Goal: Contribute content: Add original content to the website for others to see

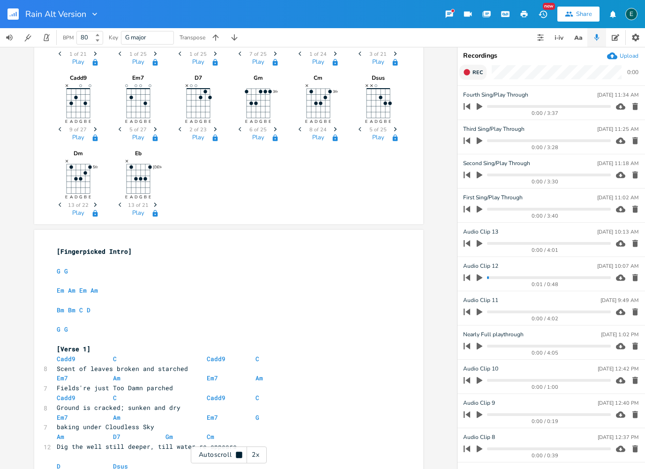
click at [470, 74] on icon "button" at bounding box center [466, 71] width 7 height 7
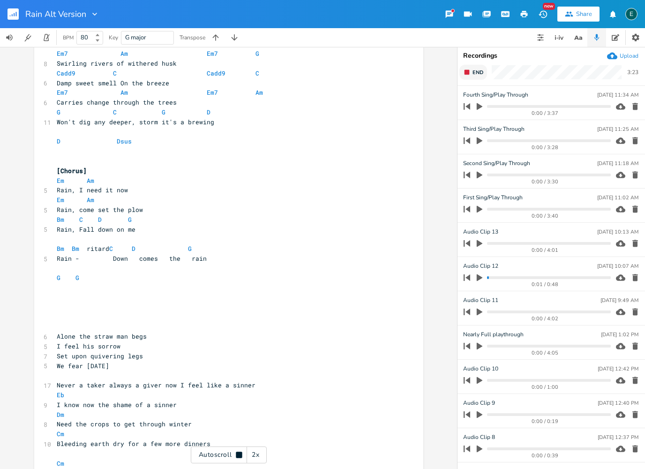
scroll to position [1017, 0]
click at [469, 74] on icon "button" at bounding box center [466, 71] width 7 height 7
click at [634, 104] on icon "button" at bounding box center [635, 106] width 6 height 7
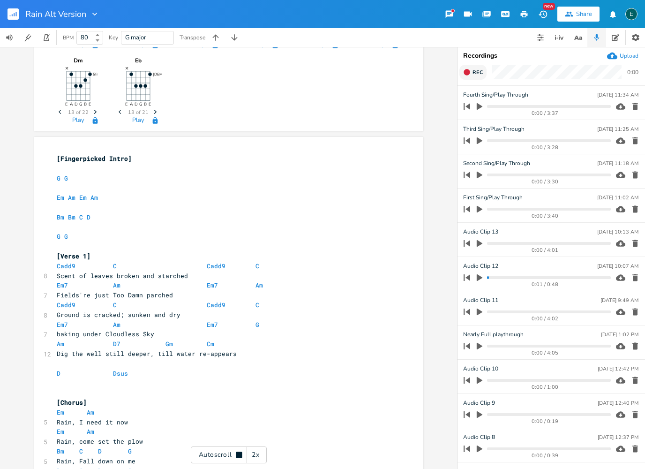
scroll to position [0, 0]
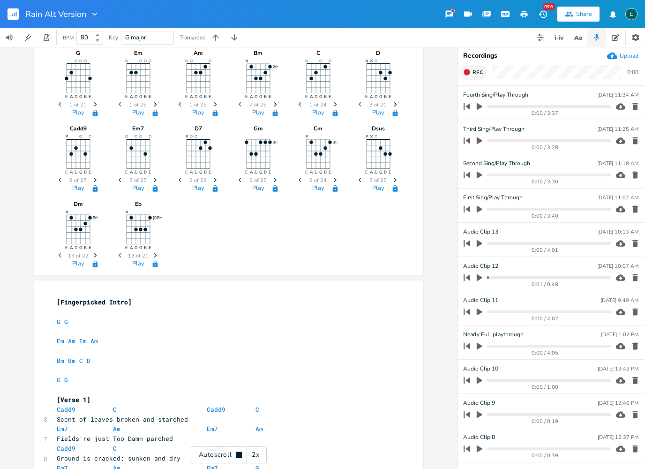
click at [466, 73] on icon "button" at bounding box center [466, 72] width 6 height 6
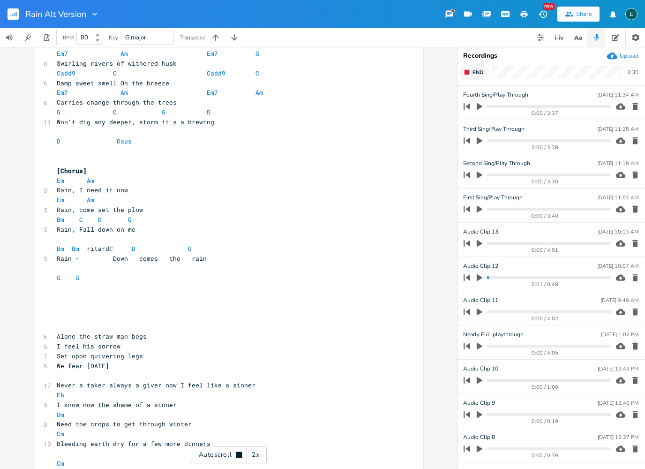
scroll to position [1017, 0]
click at [469, 74] on icon "button" at bounding box center [466, 71] width 7 height 7
type input "Fifth Sing/Play Through"
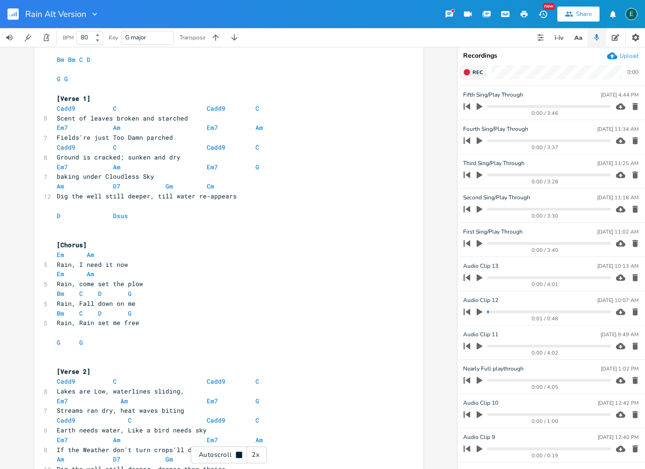
scroll to position [0, 0]
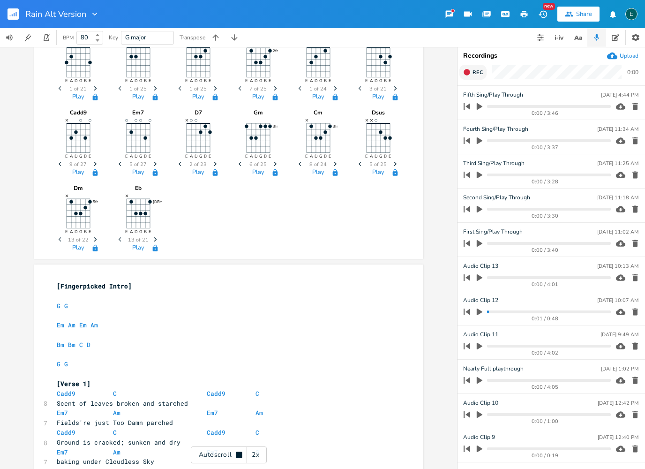
click at [471, 74] on button "Rec" at bounding box center [472, 72] width 27 height 15
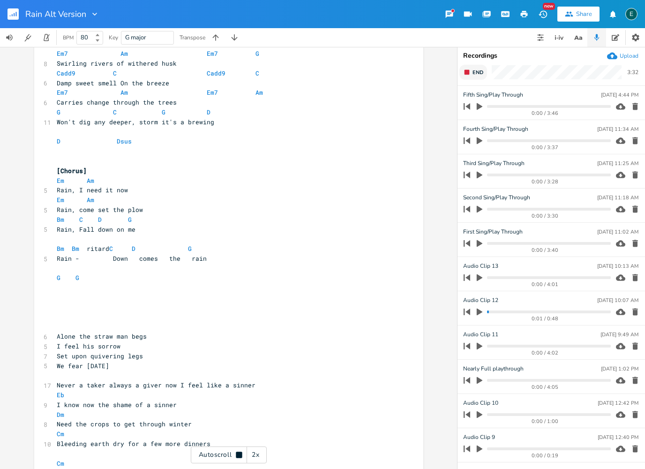
scroll to position [1017, 0]
click at [469, 69] on icon "button" at bounding box center [466, 71] width 7 height 7
type input "Sixth Sing/Play Through"
click at [542, 34] on icon "button" at bounding box center [539, 37] width 7 height 7
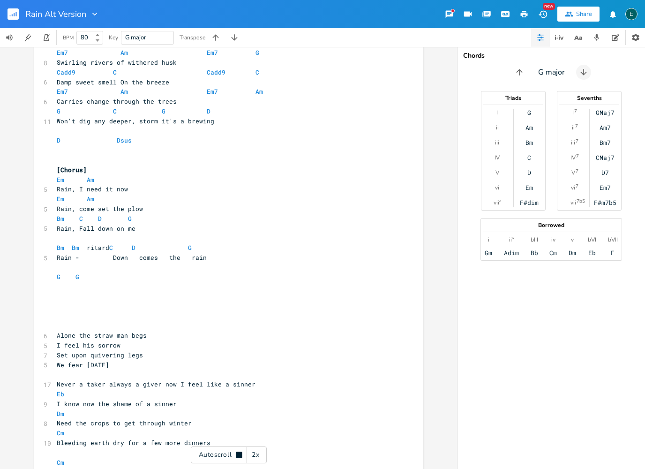
click at [582, 74] on icon "button" at bounding box center [583, 72] width 6 height 6
click at [582, 74] on icon "button" at bounding box center [585, 71] width 9 height 9
click at [582, 74] on icon "button" at bounding box center [582, 72] width 6 height 6
click at [582, 74] on icon "button" at bounding box center [584, 71] width 9 height 9
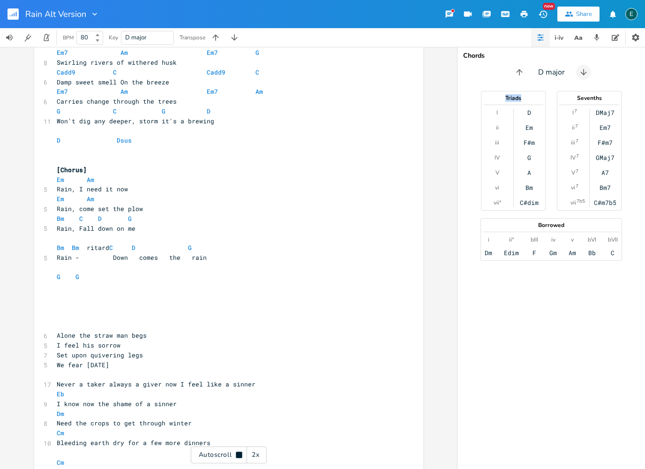
click at [581, 74] on icon "button" at bounding box center [583, 71] width 9 height 9
click at [582, 74] on icon "button" at bounding box center [585, 71] width 9 height 9
click at [525, 72] on button "Shift Key Up" at bounding box center [519, 72] width 15 height 15
click at [525, 72] on div "C# major" at bounding box center [550, 72] width 187 height 15
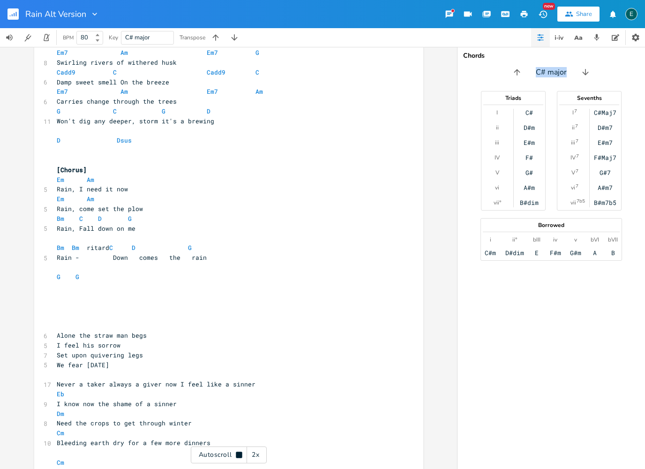
click at [525, 72] on div "C# major" at bounding box center [550, 72] width 187 height 15
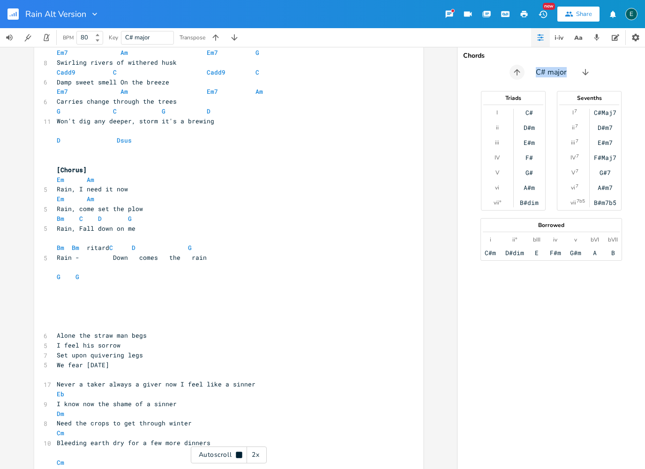
click at [519, 73] on icon "button" at bounding box center [516, 71] width 9 height 9
click at [519, 73] on icon "button" at bounding box center [519, 72] width 6 height 6
click at [519, 73] on icon "button" at bounding box center [518, 71] width 9 height 9
click at [519, 73] on icon "button" at bounding box center [519, 71] width 9 height 9
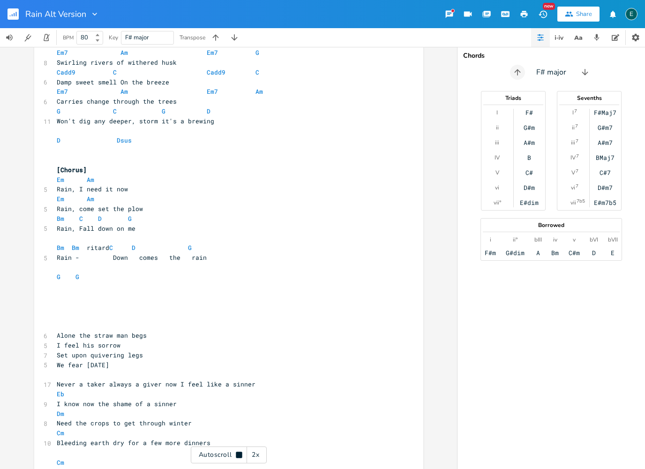
click at [519, 73] on icon "button" at bounding box center [517, 71] width 9 height 9
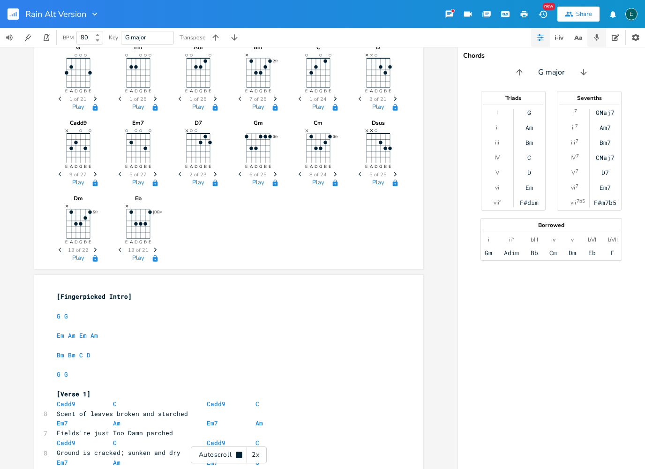
click at [599, 37] on icon "button" at bounding box center [596, 37] width 8 height 8
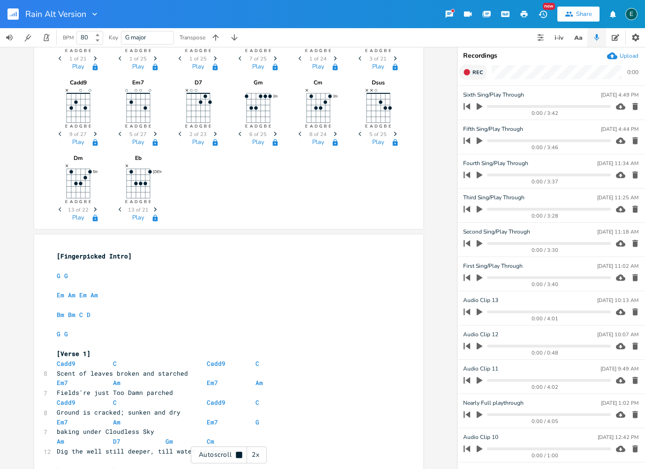
click at [473, 71] on span "Rec" at bounding box center [477, 72] width 10 height 7
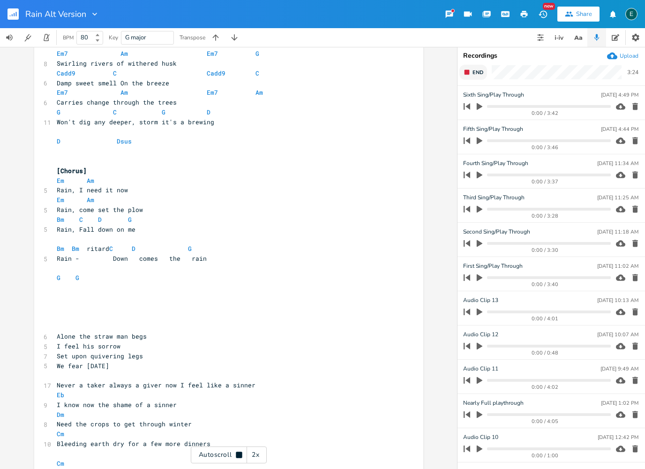
scroll to position [1017, 0]
click at [475, 73] on span "End" at bounding box center [477, 72] width 11 height 7
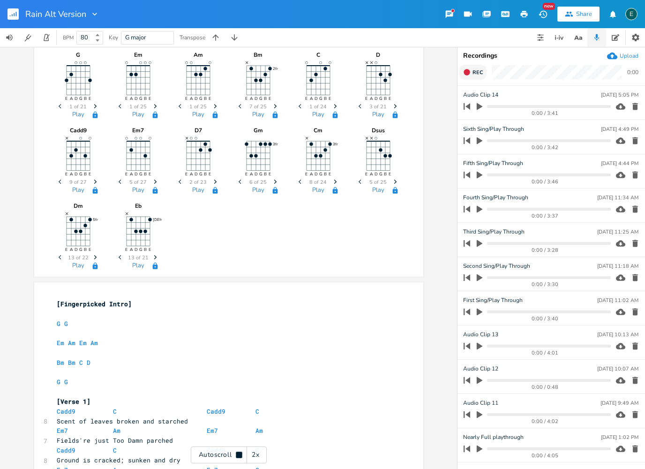
click at [468, 74] on icon "button" at bounding box center [466, 72] width 6 height 6
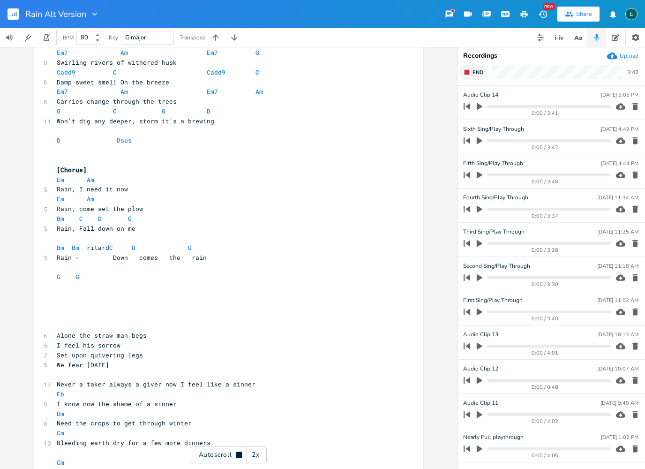
click at [475, 72] on span "End" at bounding box center [477, 72] width 11 height 7
click at [494, 163] on input "Sixth Sing/Play Through" at bounding box center [493, 163] width 61 height 9
click at [513, 166] on input "Sixth Sing/Play Through" at bounding box center [493, 163] width 61 height 9
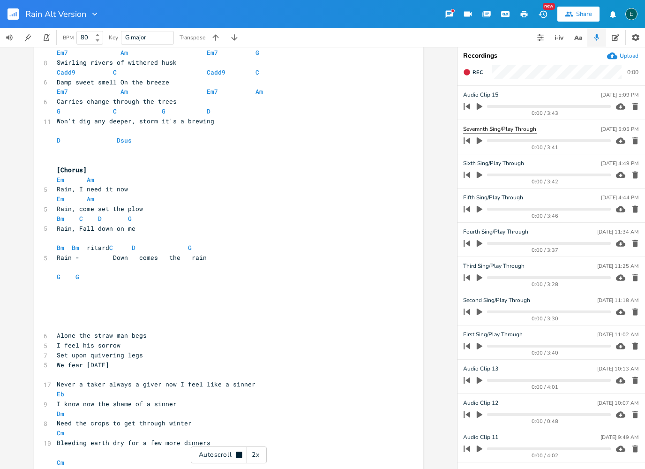
type input "Seventh Sing/Play Through"
type input "Eighth Sing/Play Through"
